Goal: Transaction & Acquisition: Book appointment/travel/reservation

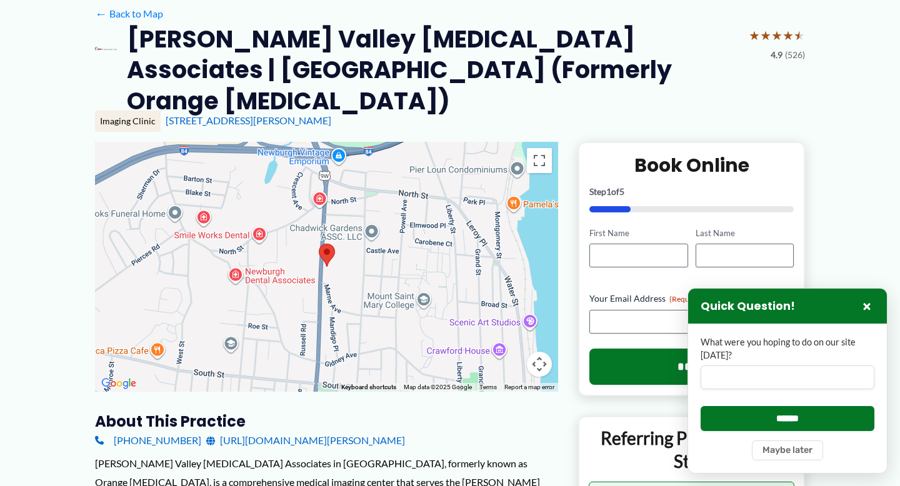
scroll to position [91, 0]
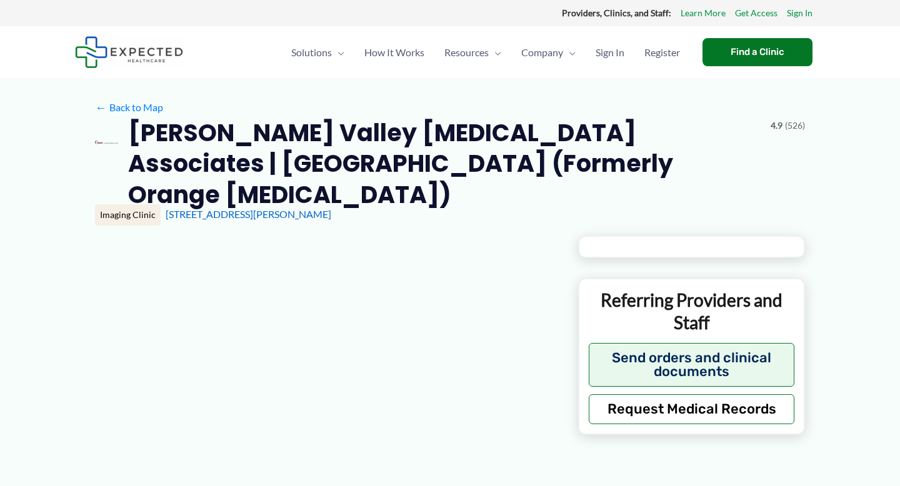
type input "**********"
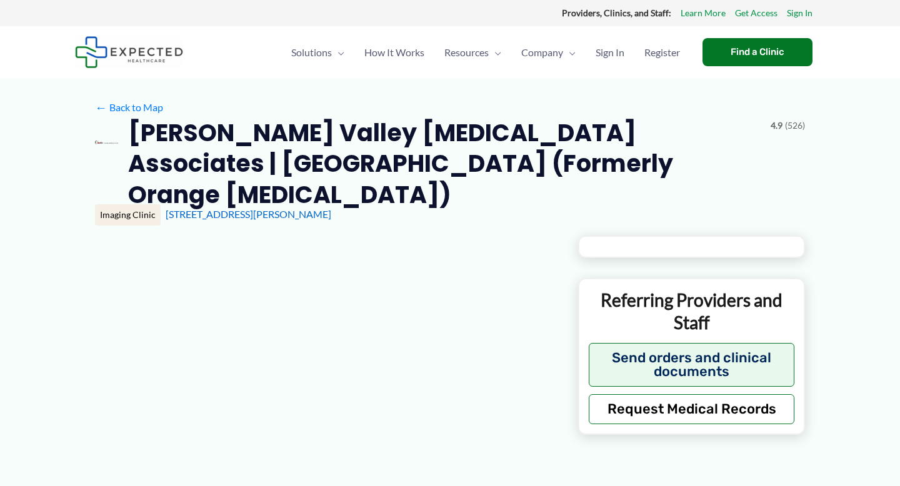
type input "**********"
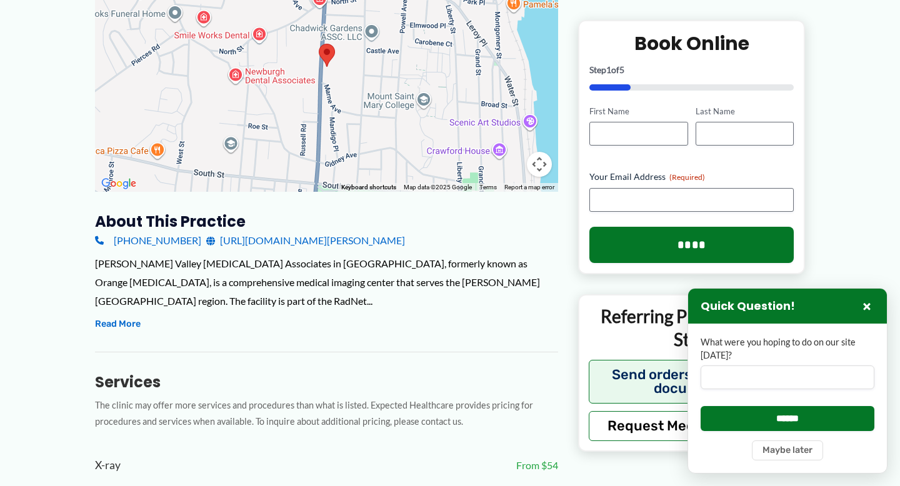
scroll to position [284, 0]
